Goal: Book appointment/travel/reservation

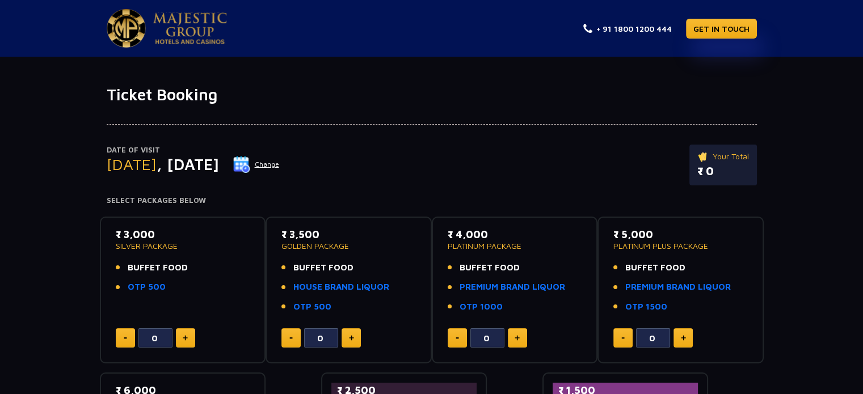
click at [517, 338] on img at bounding box center [517, 338] width 5 height 6
type input "2"
click at [179, 335] on button at bounding box center [185, 338] width 19 height 19
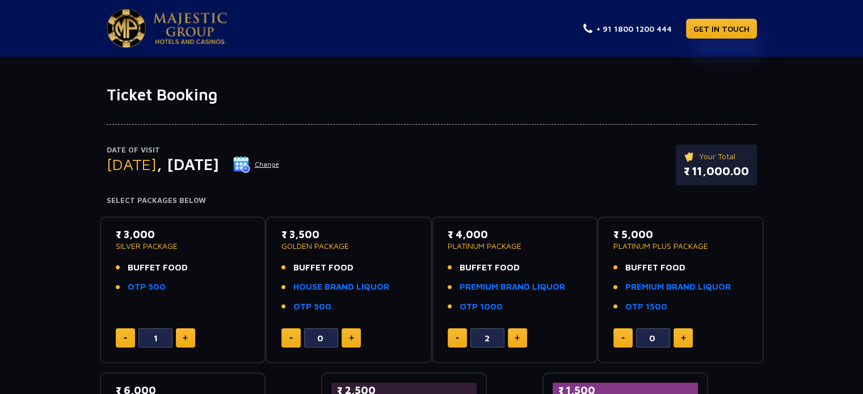
type input "2"
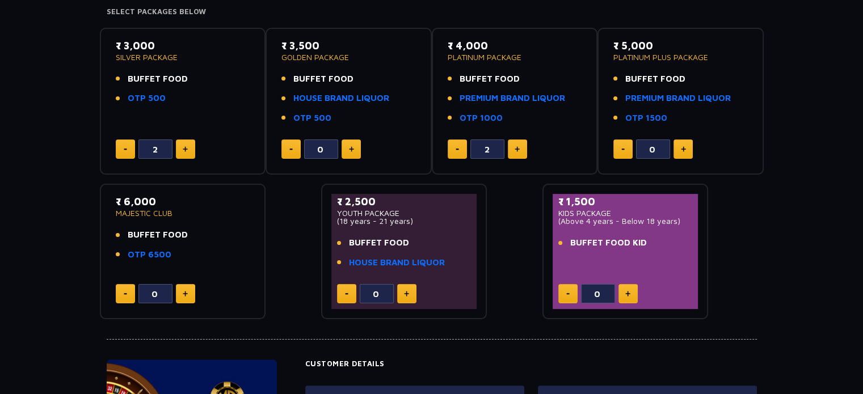
click at [631, 290] on button at bounding box center [628, 293] width 19 height 19
type input "2"
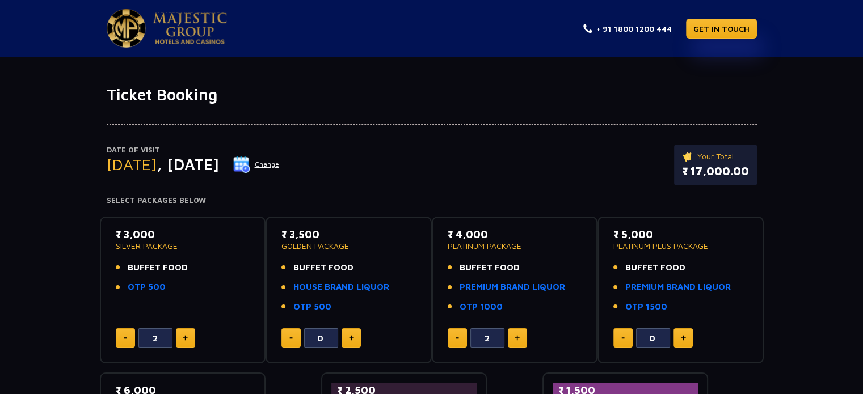
drag, startPoint x: 693, startPoint y: 172, endPoint x: 749, endPoint y: 170, distance: 56.2
click at [749, 170] on div "Your Total ₹ 17,000.00" at bounding box center [715, 165] width 83 height 41
click at [504, 290] on link "PREMIUM BRAND LIQUOR" at bounding box center [513, 287] width 106 height 13
click at [338, 248] on p "GOLDEN PACKAGE" at bounding box center [348, 246] width 134 height 8
click at [363, 247] on p "GOLDEN PACKAGE" at bounding box center [348, 246] width 134 height 8
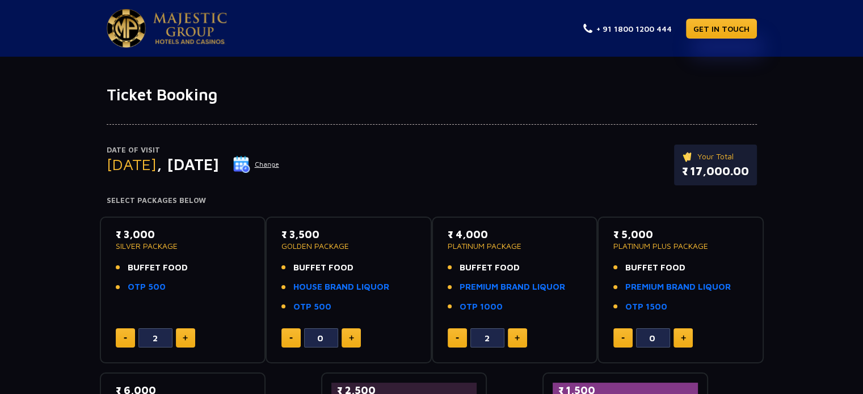
click at [365, 247] on p "GOLDEN PACKAGE" at bounding box center [348, 246] width 134 height 8
click at [378, 286] on link "HOUSE BRAND LIQUOR" at bounding box center [341, 287] width 96 height 13
click at [350, 338] on img at bounding box center [351, 338] width 5 height 6
type input "2"
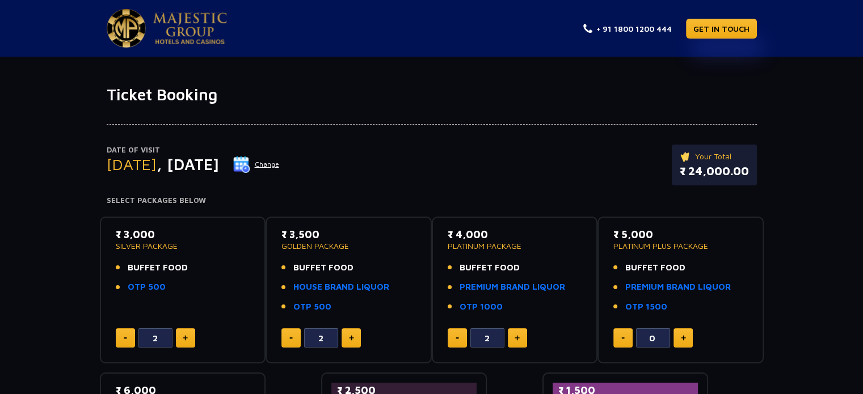
click at [449, 335] on button at bounding box center [457, 338] width 19 height 19
type input "0"
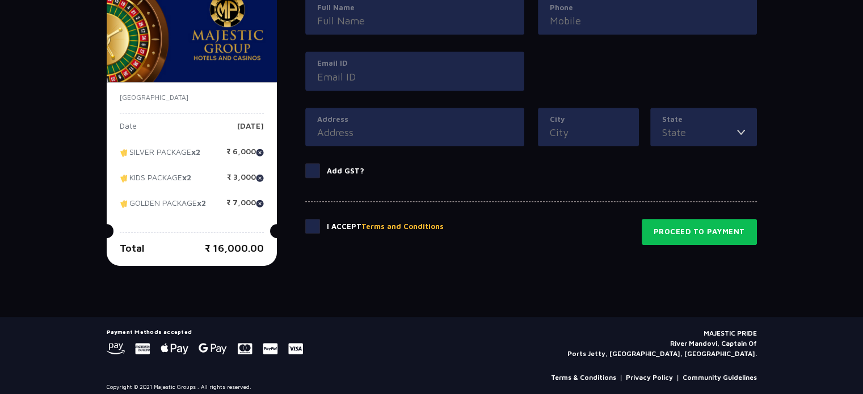
scroll to position [586, 0]
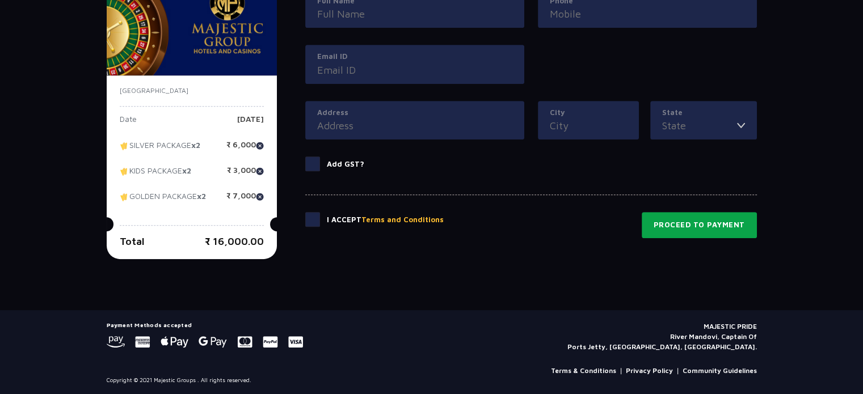
click at [701, 226] on button "Proceed to Payment" at bounding box center [699, 225] width 115 height 26
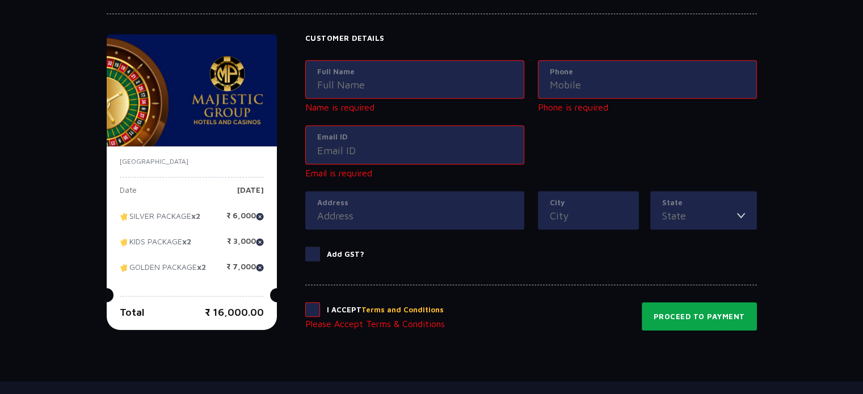
scroll to position [516, 0]
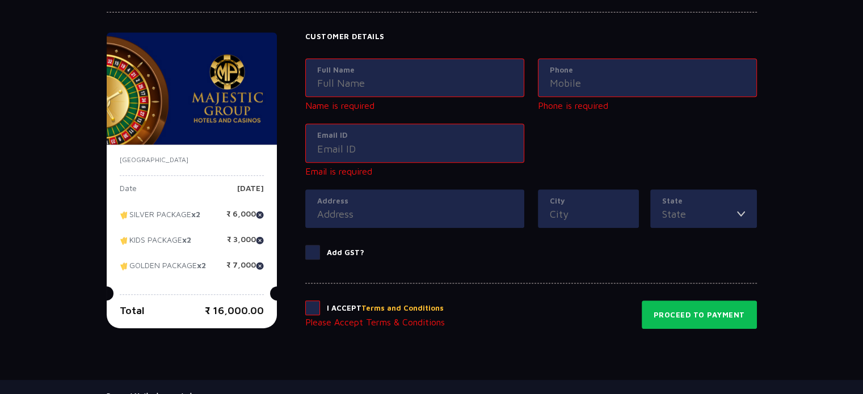
click at [475, 75] on input "Full Name" at bounding box center [414, 82] width 195 height 15
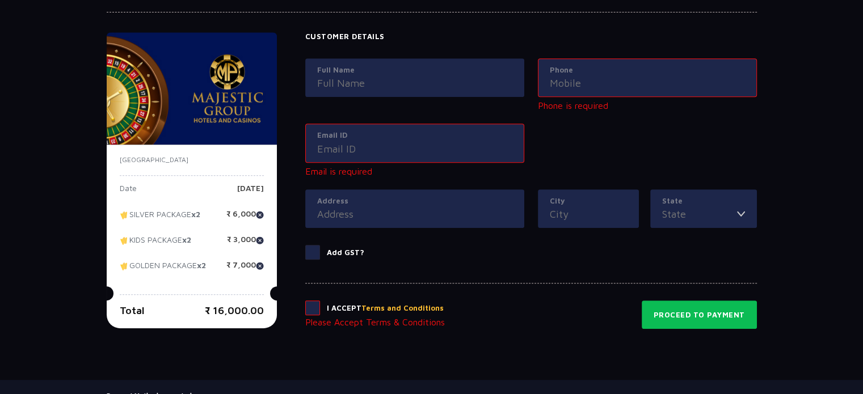
type input "[PERSON_NAME]"
type input "09425550443"
type input "[EMAIL_ADDRESS][DOMAIN_NAME]"
type input "Air force station, [GEOGRAPHIC_DATA], [GEOGRAPHIC_DATA], [GEOGRAPHIC_DATA]"
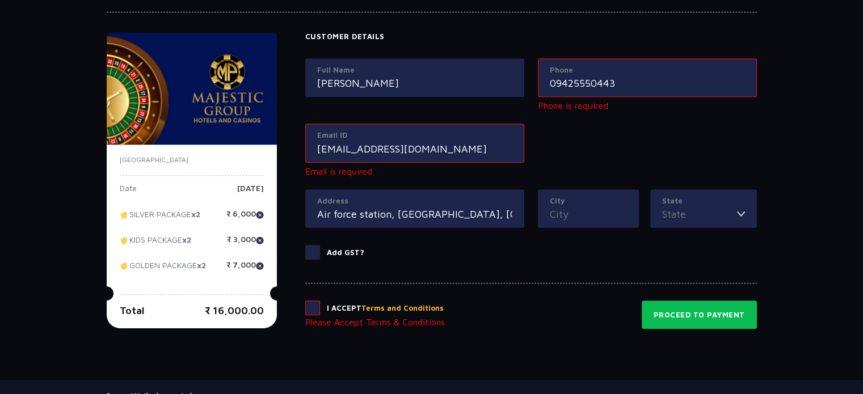
type input "Yeoor, thane"
type input "[GEOGRAPHIC_DATA]"
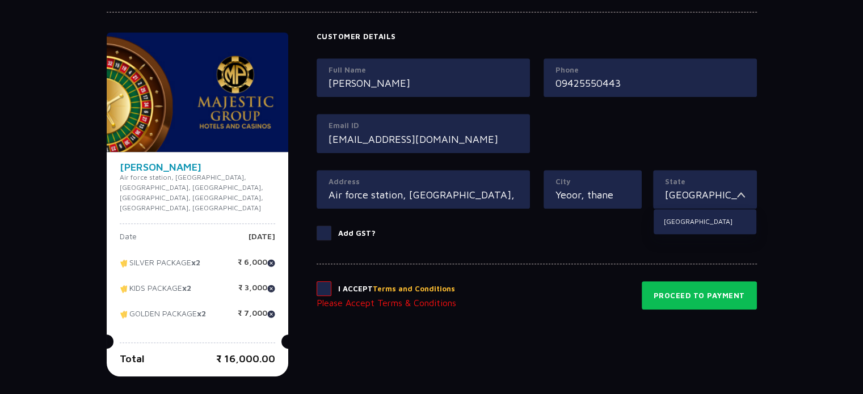
click at [328, 289] on span at bounding box center [324, 288] width 15 height 15
click at [0, 0] on input "checkbox" at bounding box center [0, 0] width 0 height 0
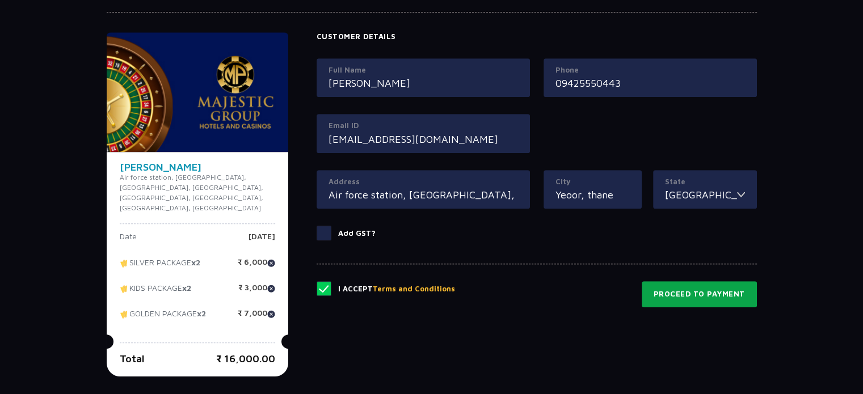
click at [709, 289] on button "Proceed to Payment" at bounding box center [699, 294] width 115 height 26
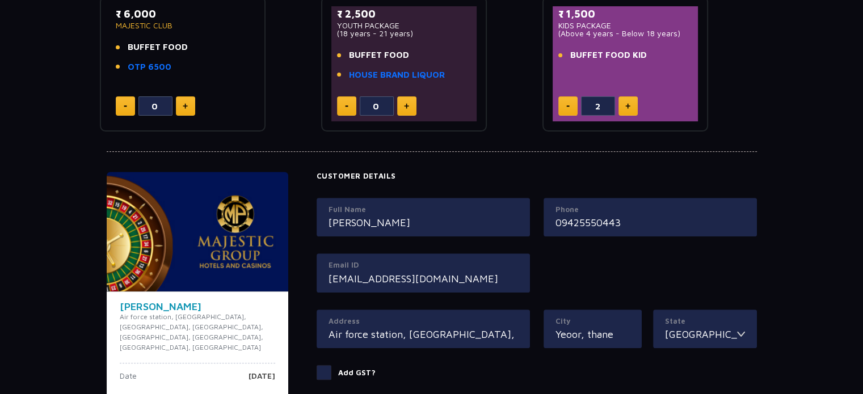
scroll to position [613, 0]
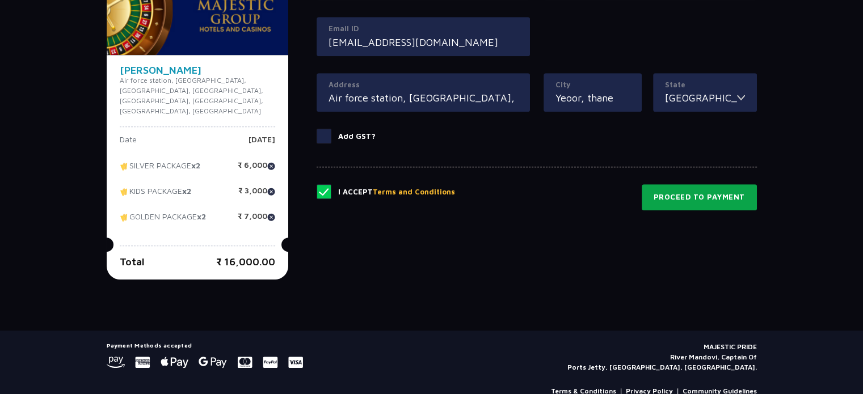
click at [726, 195] on button "Proceed to Payment" at bounding box center [699, 197] width 115 height 26
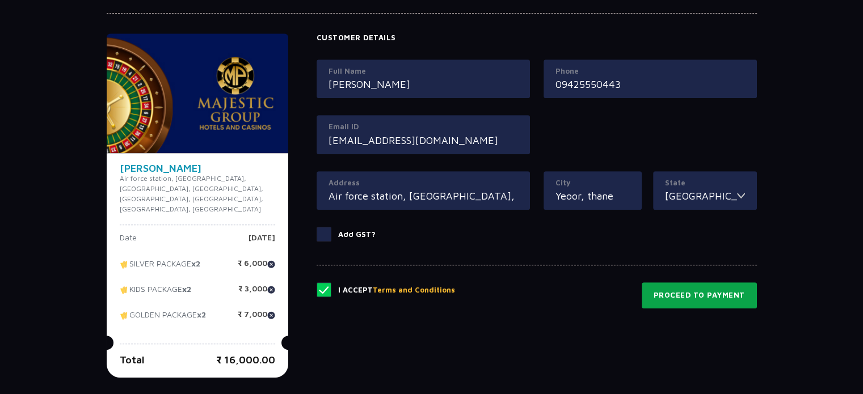
scroll to position [516, 0]
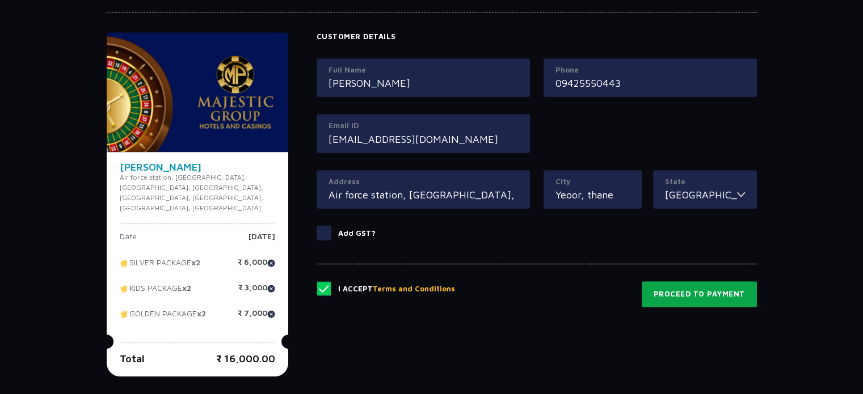
click at [684, 296] on button "Proceed to Payment" at bounding box center [699, 294] width 115 height 26
click at [684, 292] on button "Proceed to Payment" at bounding box center [699, 294] width 115 height 26
click at [685, 292] on button "Proceed to Payment" at bounding box center [699, 294] width 115 height 26
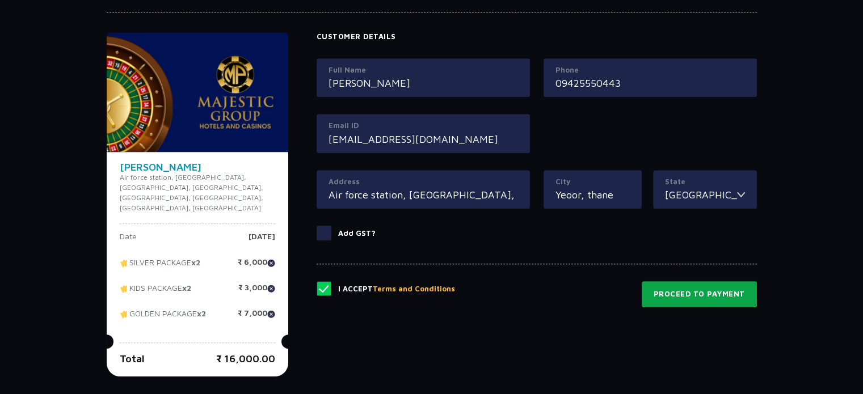
click at [685, 292] on button "Proceed to Payment" at bounding box center [699, 294] width 115 height 26
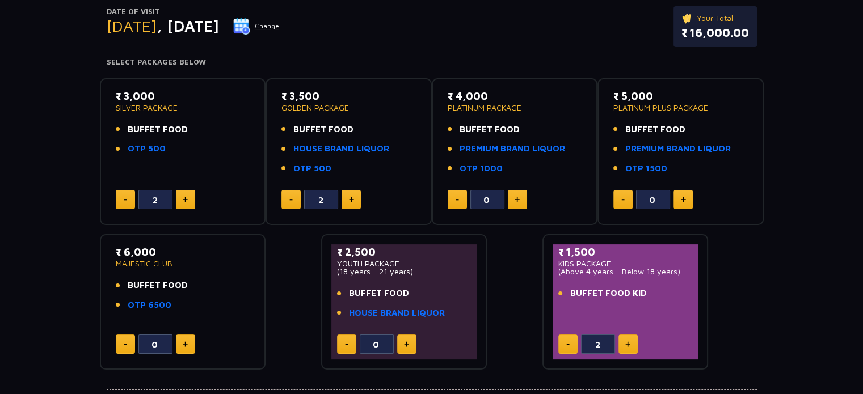
scroll to position [327, 0]
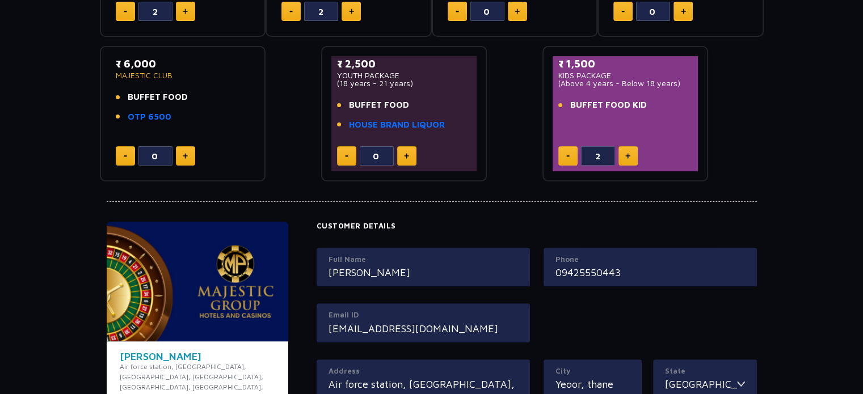
click at [563, 272] on input "09425550443" at bounding box center [651, 272] width 190 height 15
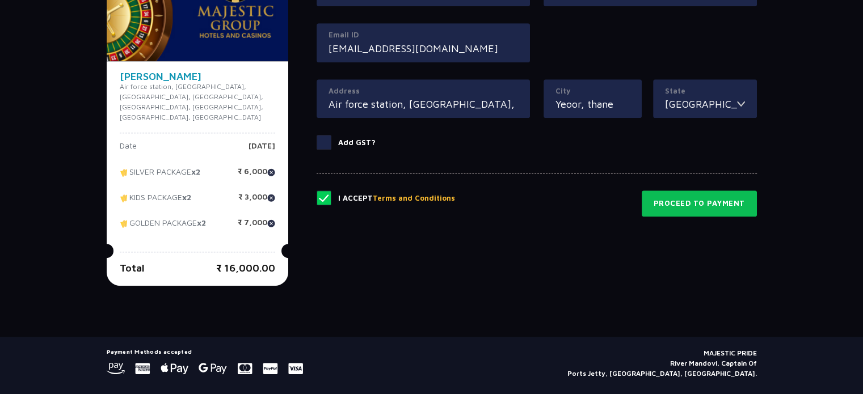
scroll to position [613, 0]
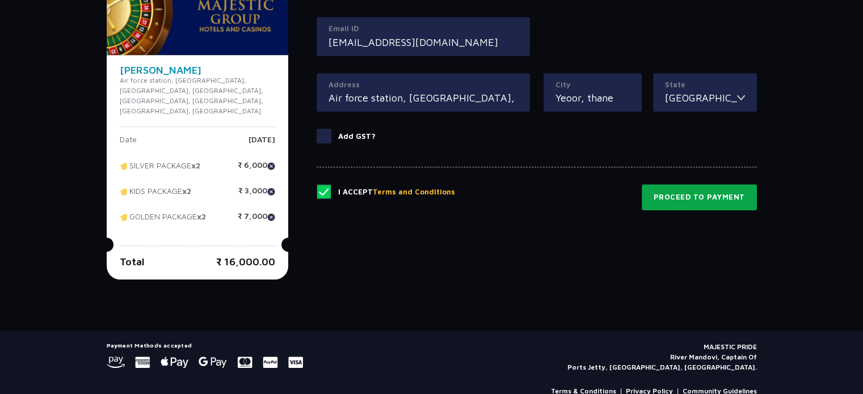
type input "9425550443"
click at [705, 192] on button "Proceed to Payment" at bounding box center [699, 197] width 115 height 26
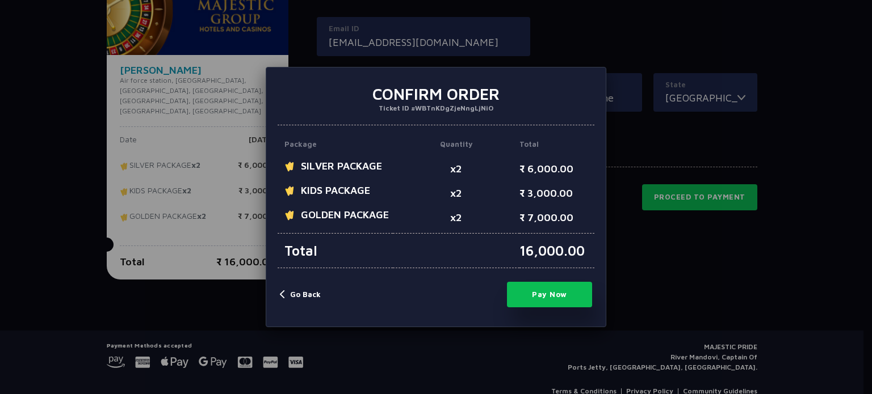
click at [554, 292] on button "Pay Now" at bounding box center [549, 295] width 85 height 26
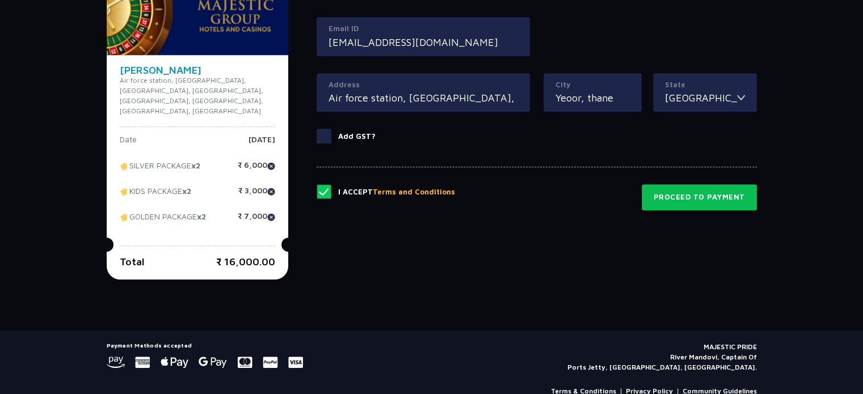
click at [326, 190] on span at bounding box center [324, 191] width 15 height 15
click at [0, 0] on input "checkbox" at bounding box center [0, 0] width 0 height 0
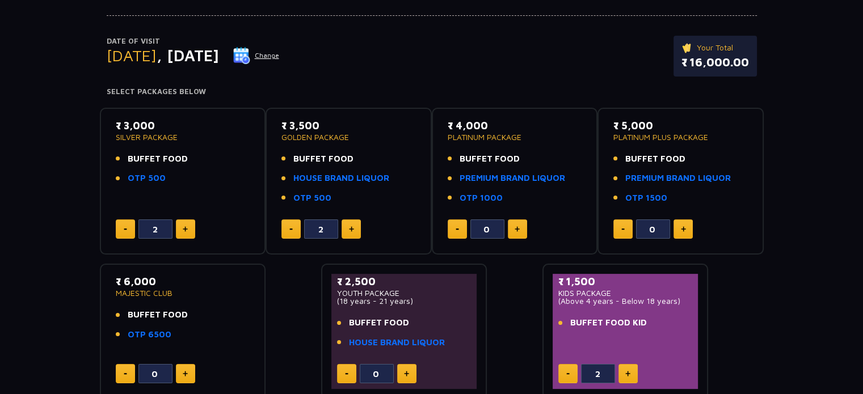
scroll to position [0, 0]
